Goal: Transaction & Acquisition: Purchase product/service

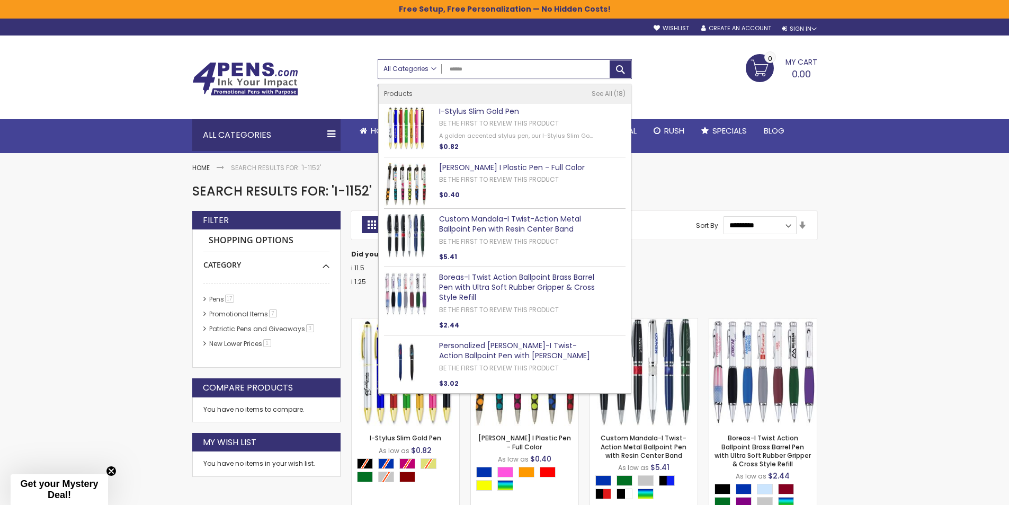
drag, startPoint x: 477, startPoint y: 69, endPoint x: 393, endPoint y: 71, distance: 83.7
click at [414, 70] on div "All Categories All Categories Pens Plastic Pens Metal Pens Grip Pens Laser Engr…" at bounding box center [504, 69] width 253 height 19
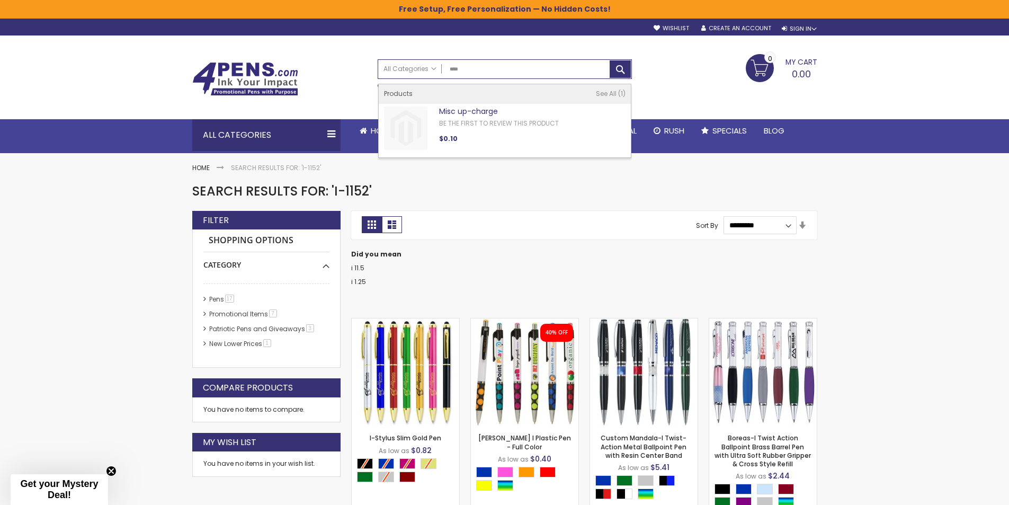
type input "****"
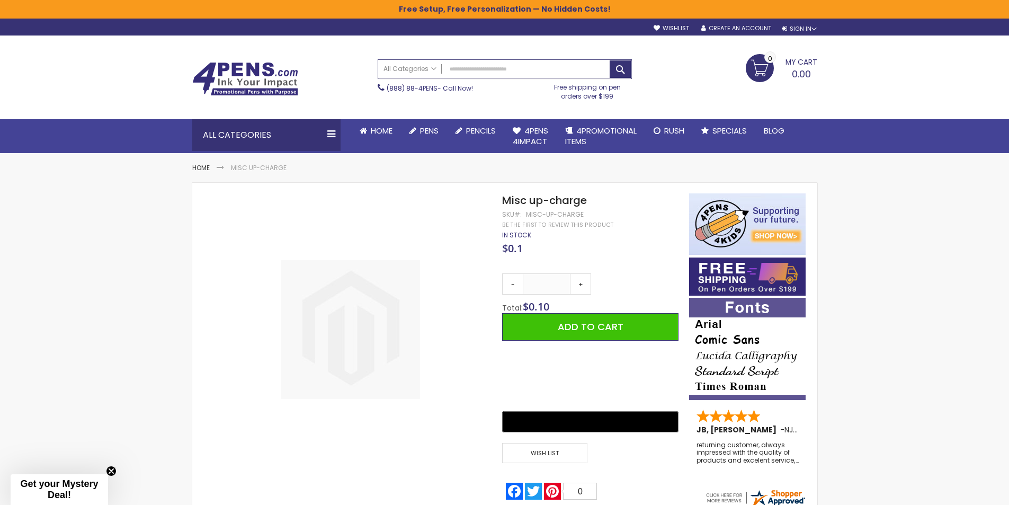
click at [524, 71] on input "Search" at bounding box center [504, 69] width 253 height 19
type input "*******"
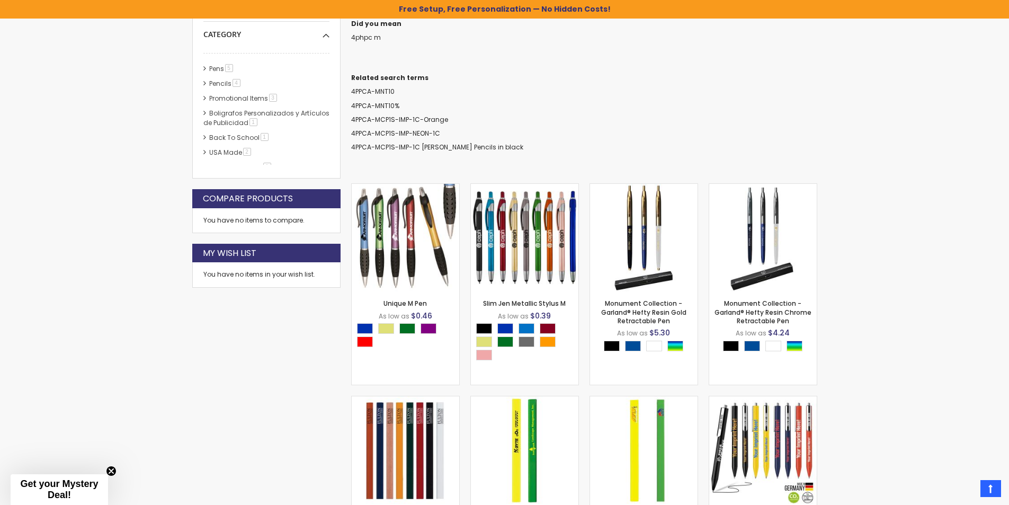
scroll to position [231, 0]
click at [649, 220] on img at bounding box center [643, 236] width 107 height 107
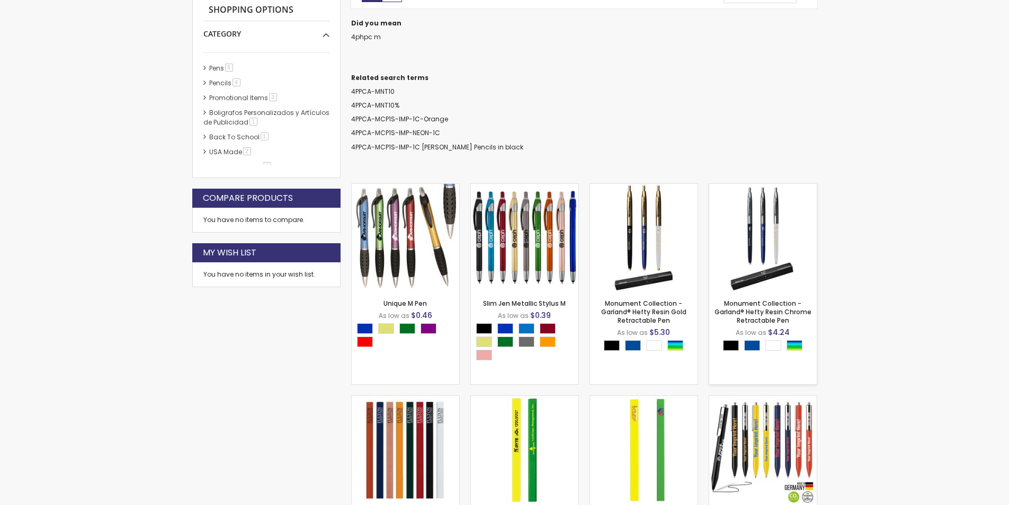
click at [745, 220] on img at bounding box center [762, 237] width 107 height 107
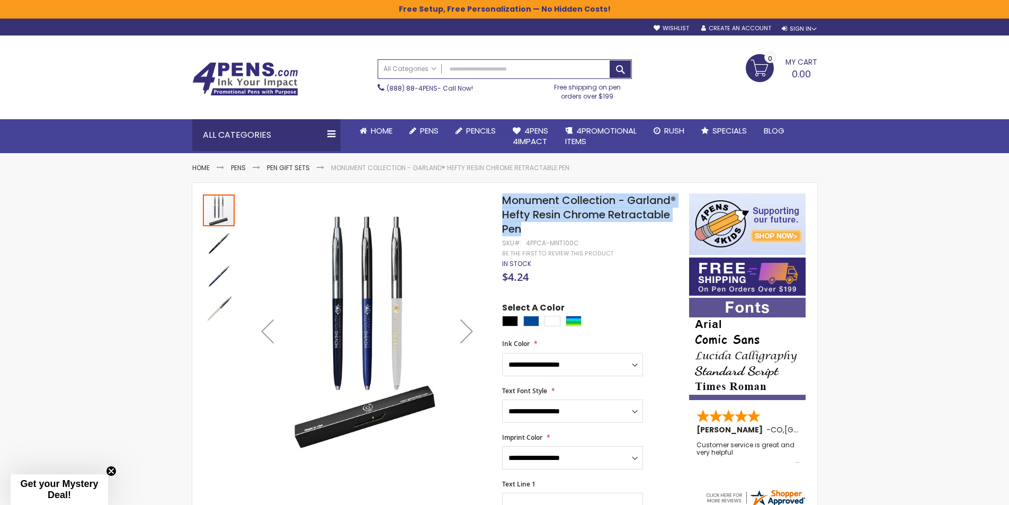
drag, startPoint x: 525, startPoint y: 229, endPoint x: 504, endPoint y: 202, distance: 33.9
click at [504, 202] on h1 "Monument Collection - Garland® Hefty Resin Chrome Retractable Pen" at bounding box center [590, 214] width 176 height 43
copy span "Monument Collection - Garland® Hefty Resin Chrome Retractable Pen"
